Goal: Task Accomplishment & Management: Manage account settings

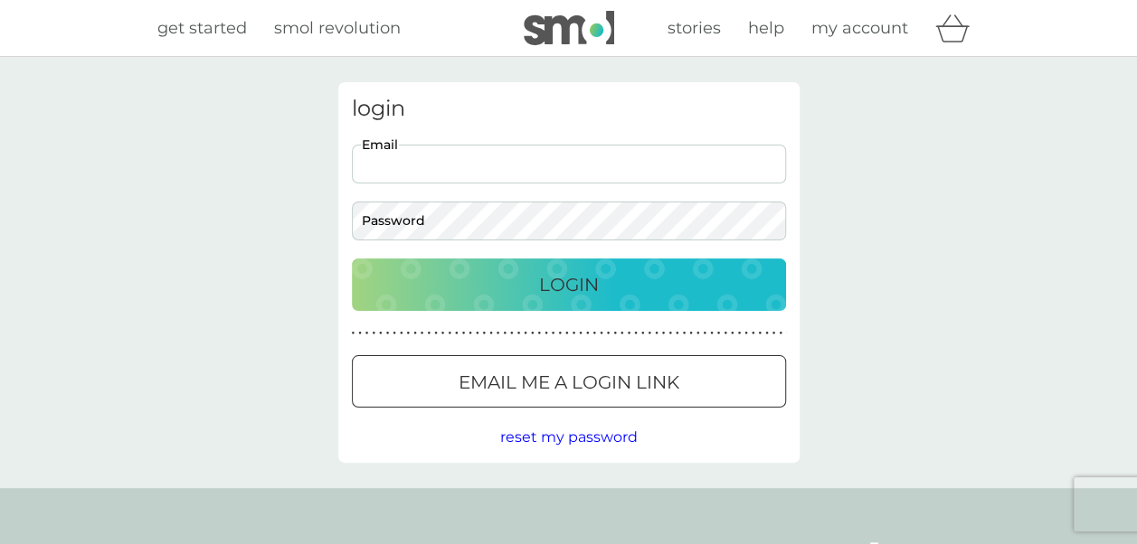
click at [568, 161] on input "Email" at bounding box center [569, 164] width 434 height 39
type input "[EMAIL_ADDRESS][DOMAIN_NAME]"
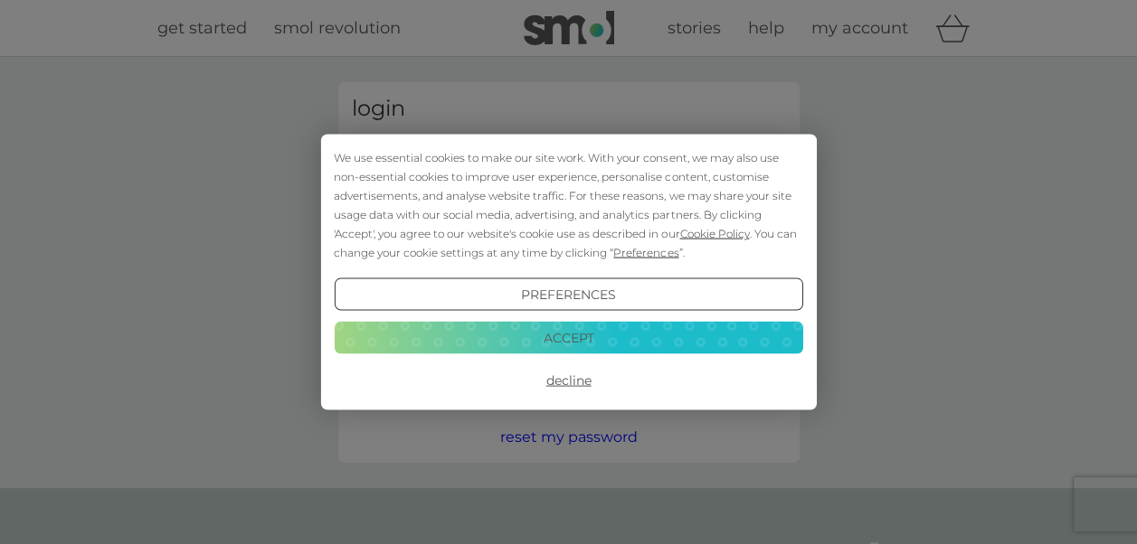
click at [573, 378] on button "Decline" at bounding box center [568, 380] width 468 height 33
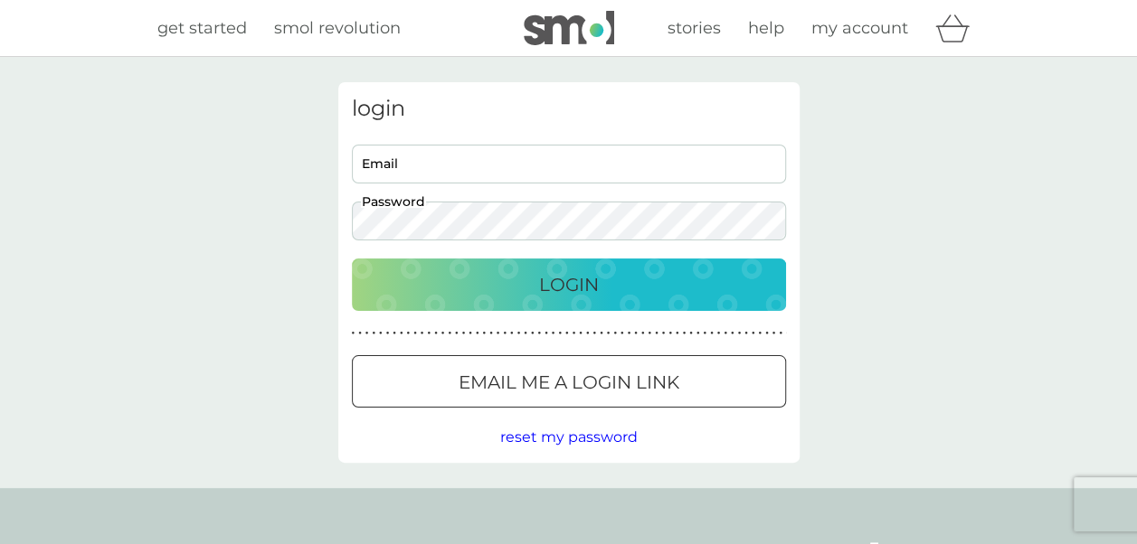
click at [401, 157] on input "Email" at bounding box center [569, 164] width 434 height 39
type input "[EMAIL_ADDRESS][DOMAIN_NAME]"
click at [574, 289] on p "Login" at bounding box center [569, 284] width 60 height 29
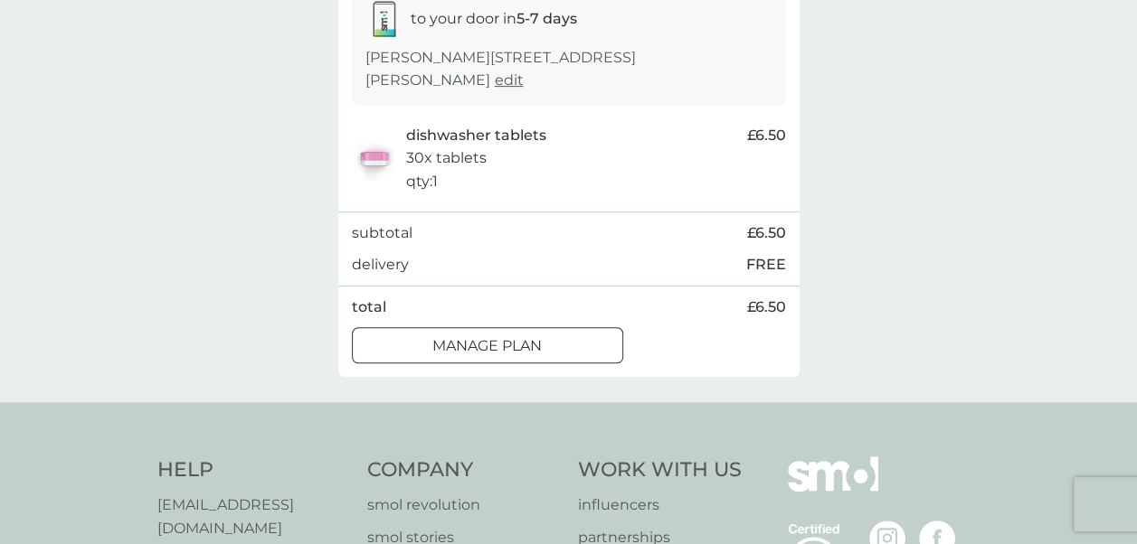
scroll to position [335, 0]
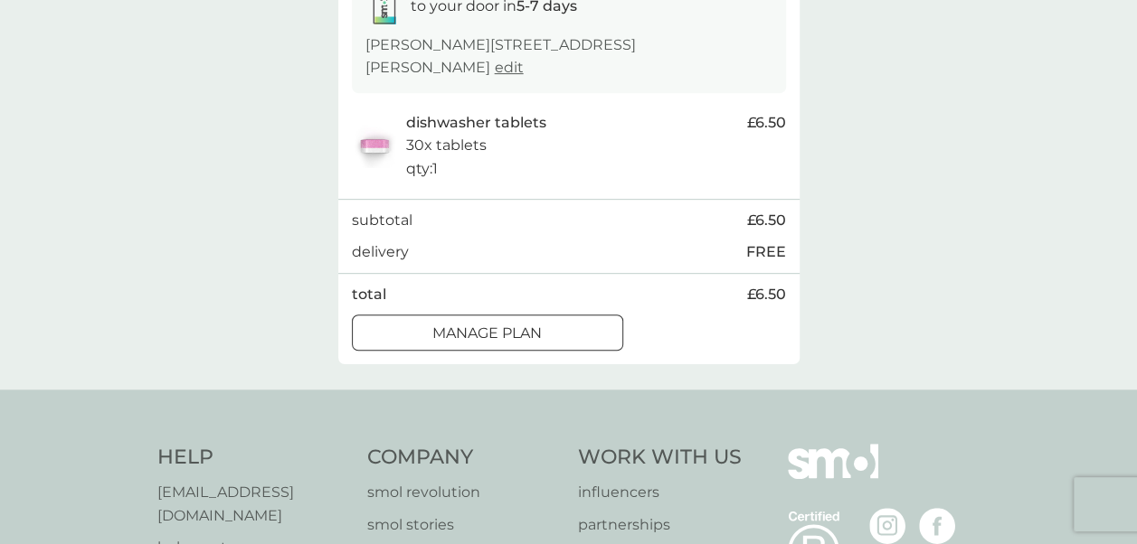
click at [465, 325] on div at bounding box center [487, 334] width 65 height 19
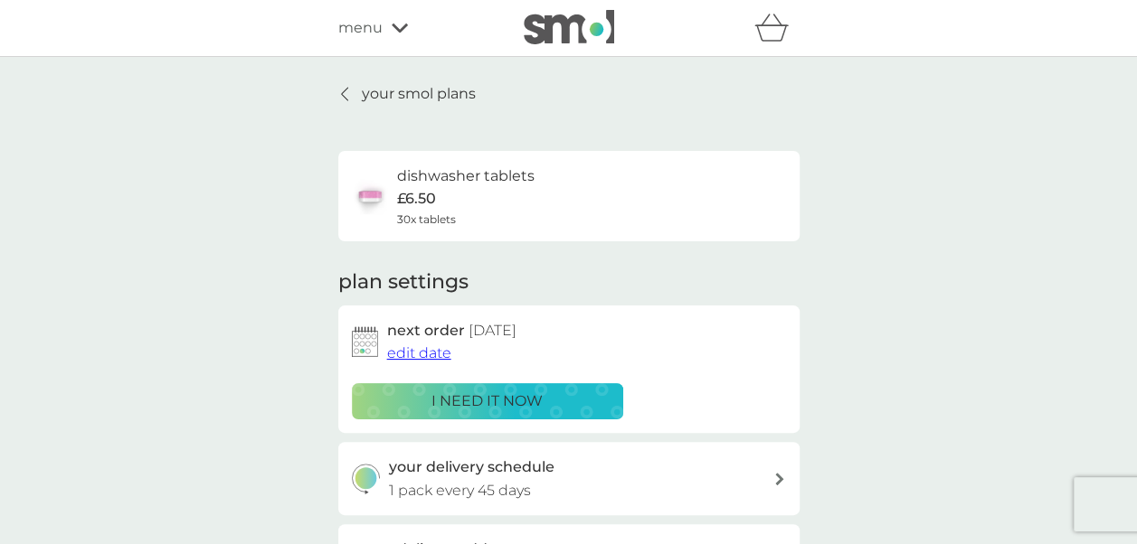
click at [408, 354] on span "edit date" at bounding box center [419, 353] width 64 height 17
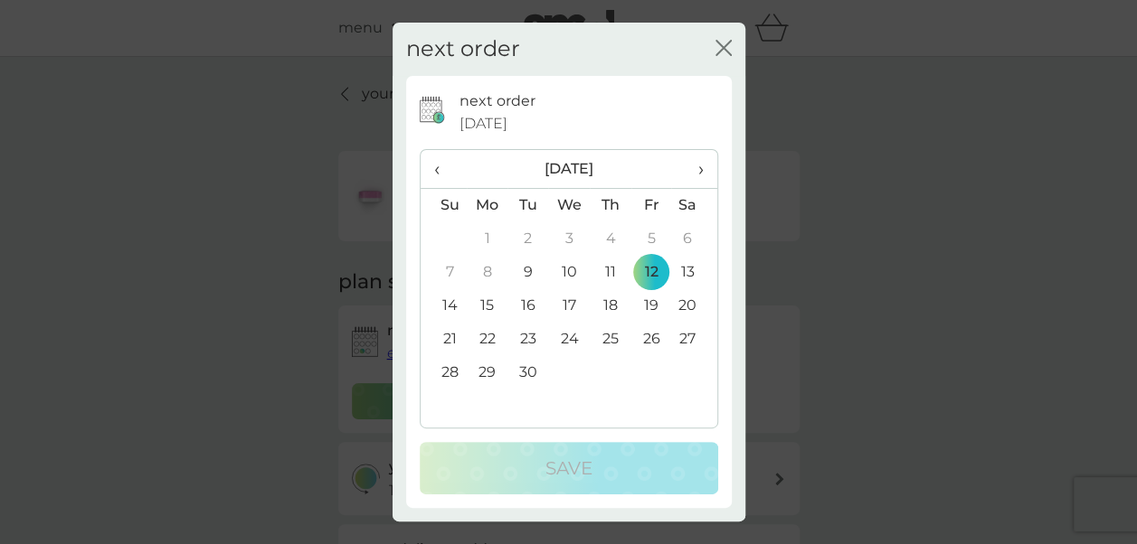
click at [696, 173] on span "›" at bounding box center [693, 169] width 18 height 38
click at [435, 166] on span "‹" at bounding box center [443, 169] width 19 height 38
click at [700, 173] on span "›" at bounding box center [693, 169] width 18 height 38
click at [649, 274] on td "10" at bounding box center [650, 272] width 41 height 33
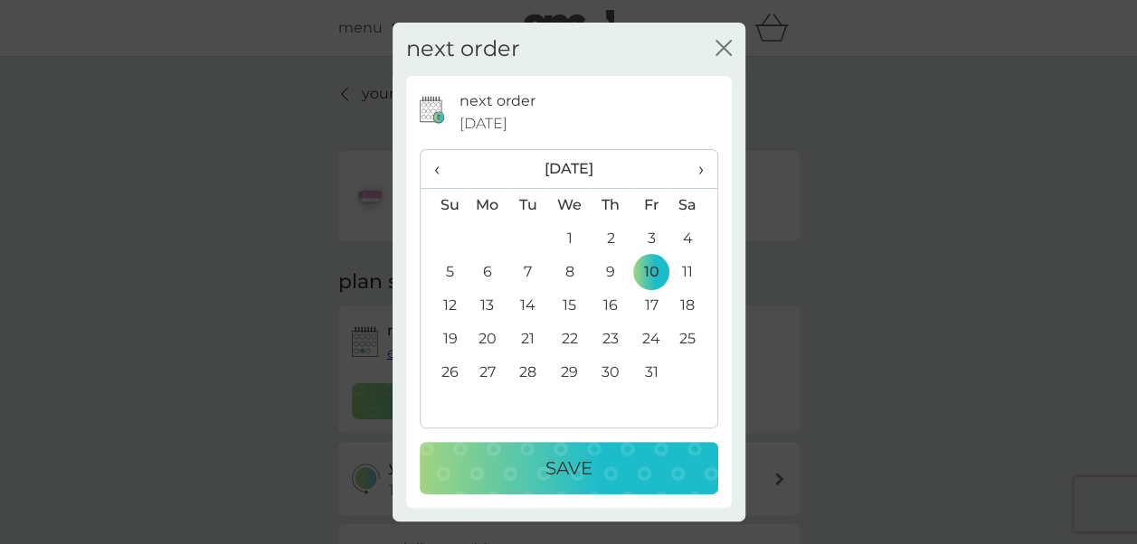
click at [588, 470] on p "Save" at bounding box center [568, 468] width 47 height 29
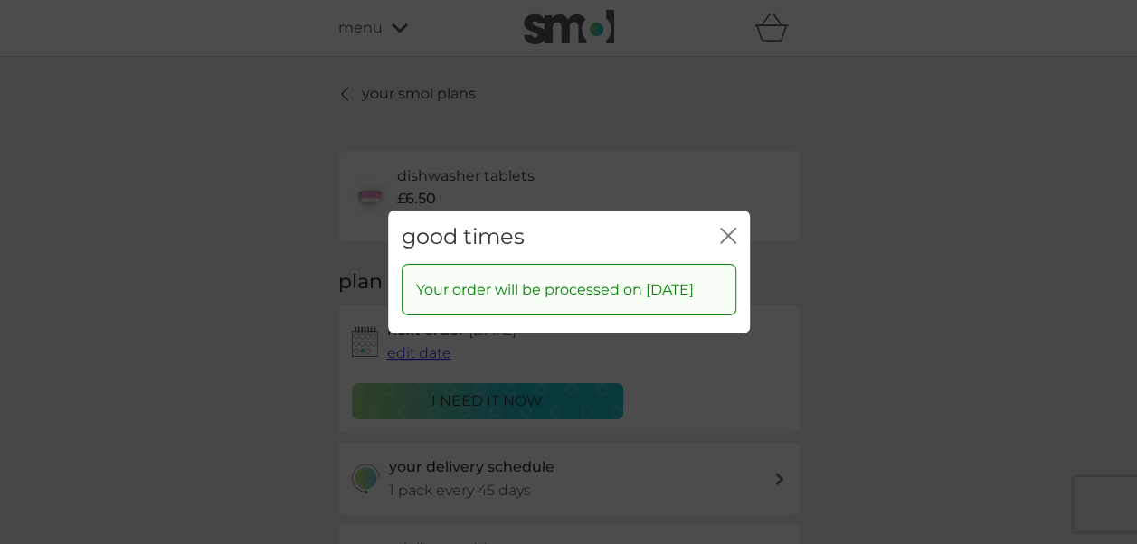
click at [723, 228] on icon "close" at bounding box center [728, 236] width 16 height 16
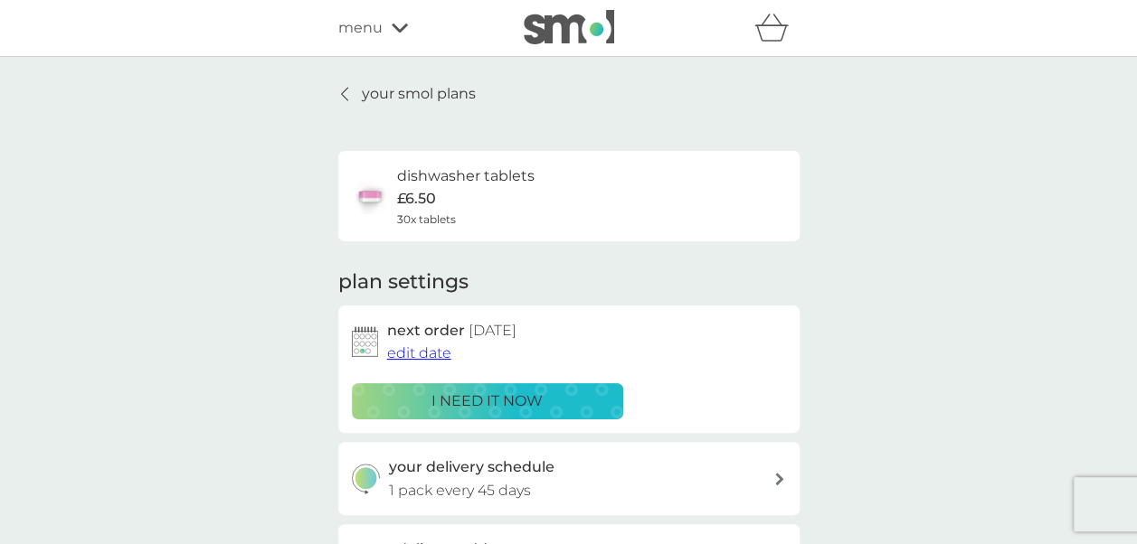
click at [396, 27] on icon at bounding box center [400, 28] width 16 height 11
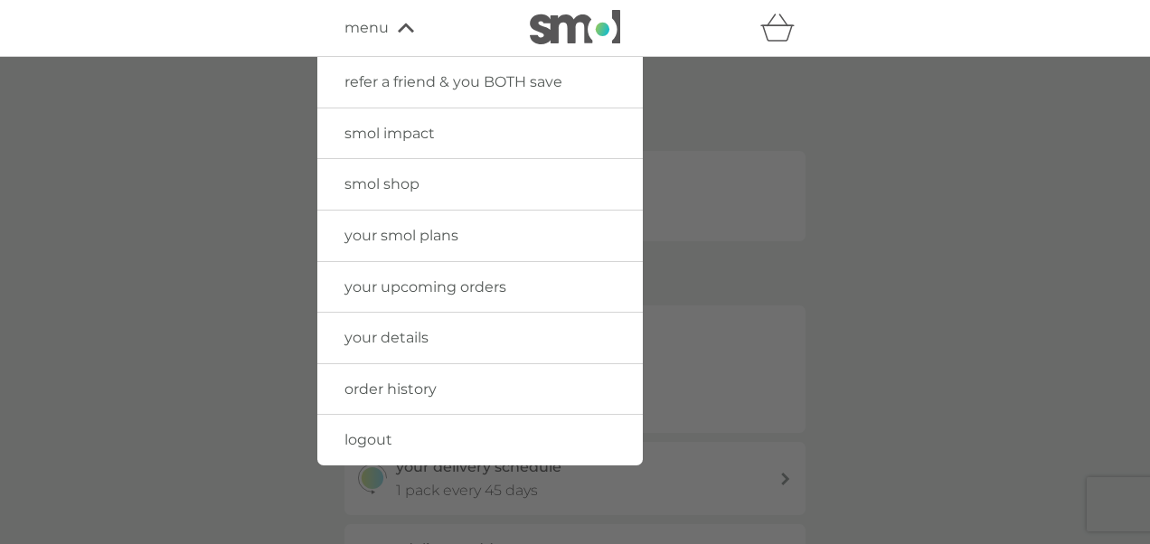
click at [374, 442] on span "logout" at bounding box center [369, 439] width 48 height 17
